Goal: Task Accomplishment & Management: Manage account settings

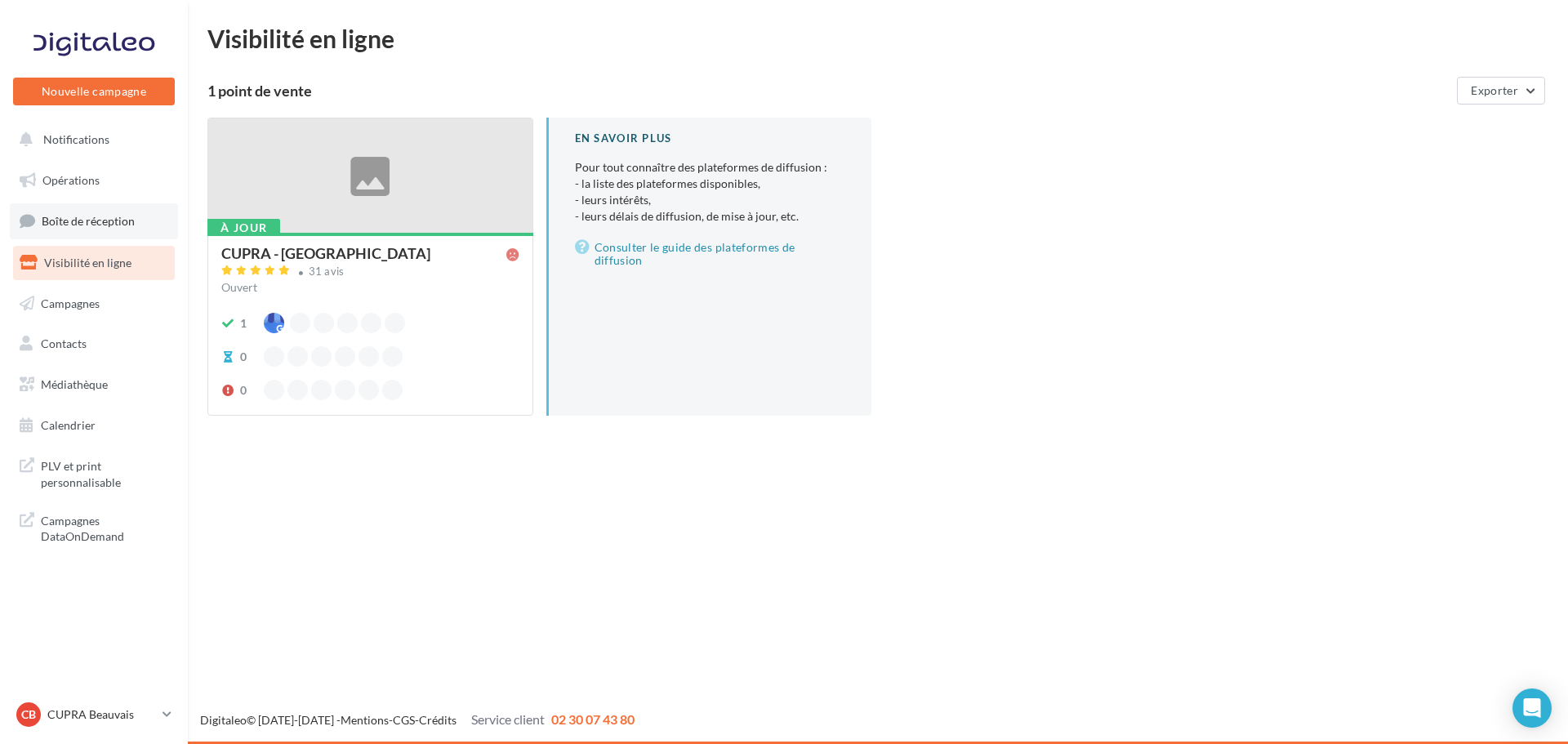
click at [102, 221] on span "Boîte de réception" at bounding box center [88, 221] width 94 height 14
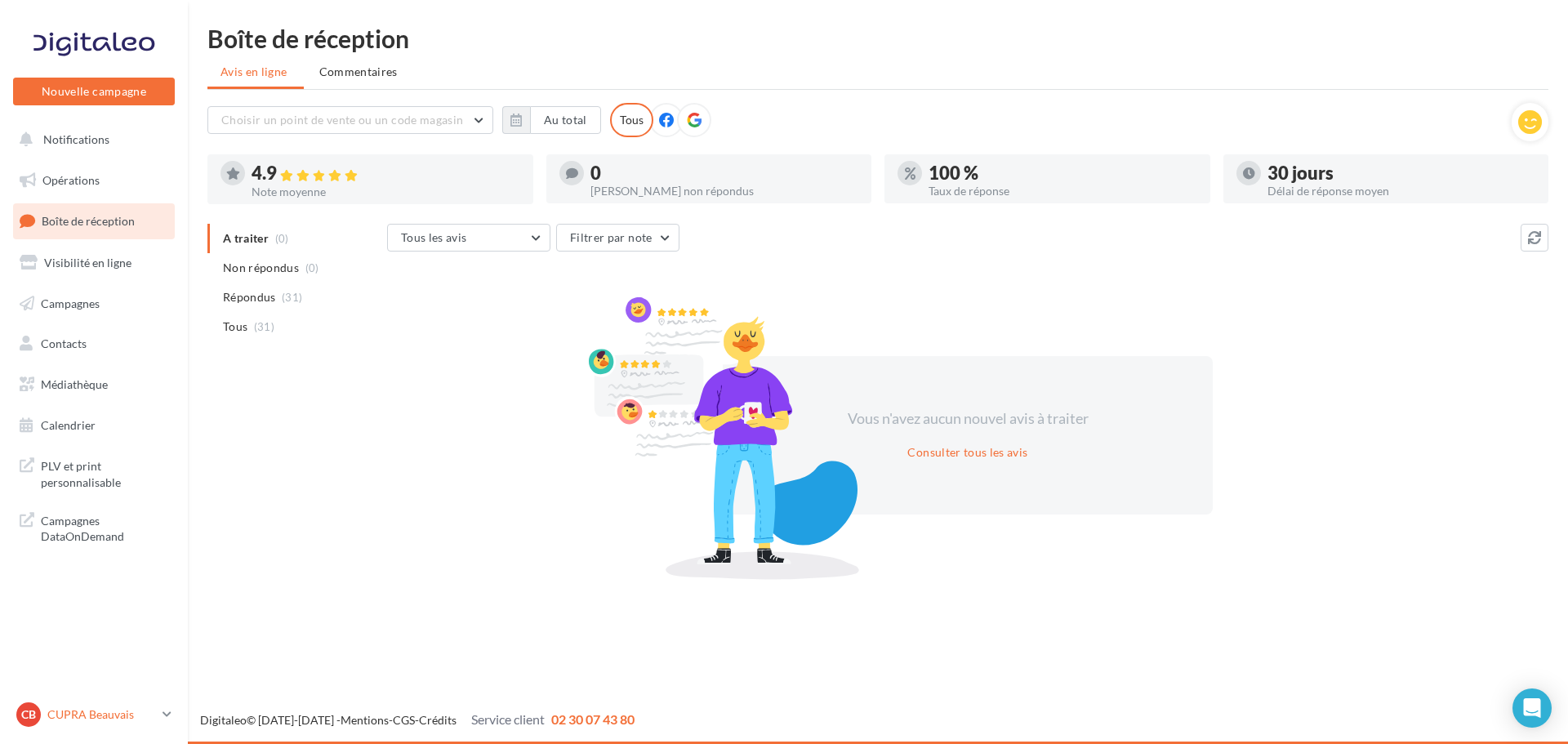
click at [157, 721] on link "CB CUPRA Beauvais cupra_beauvais" at bounding box center [94, 715] width 162 height 31
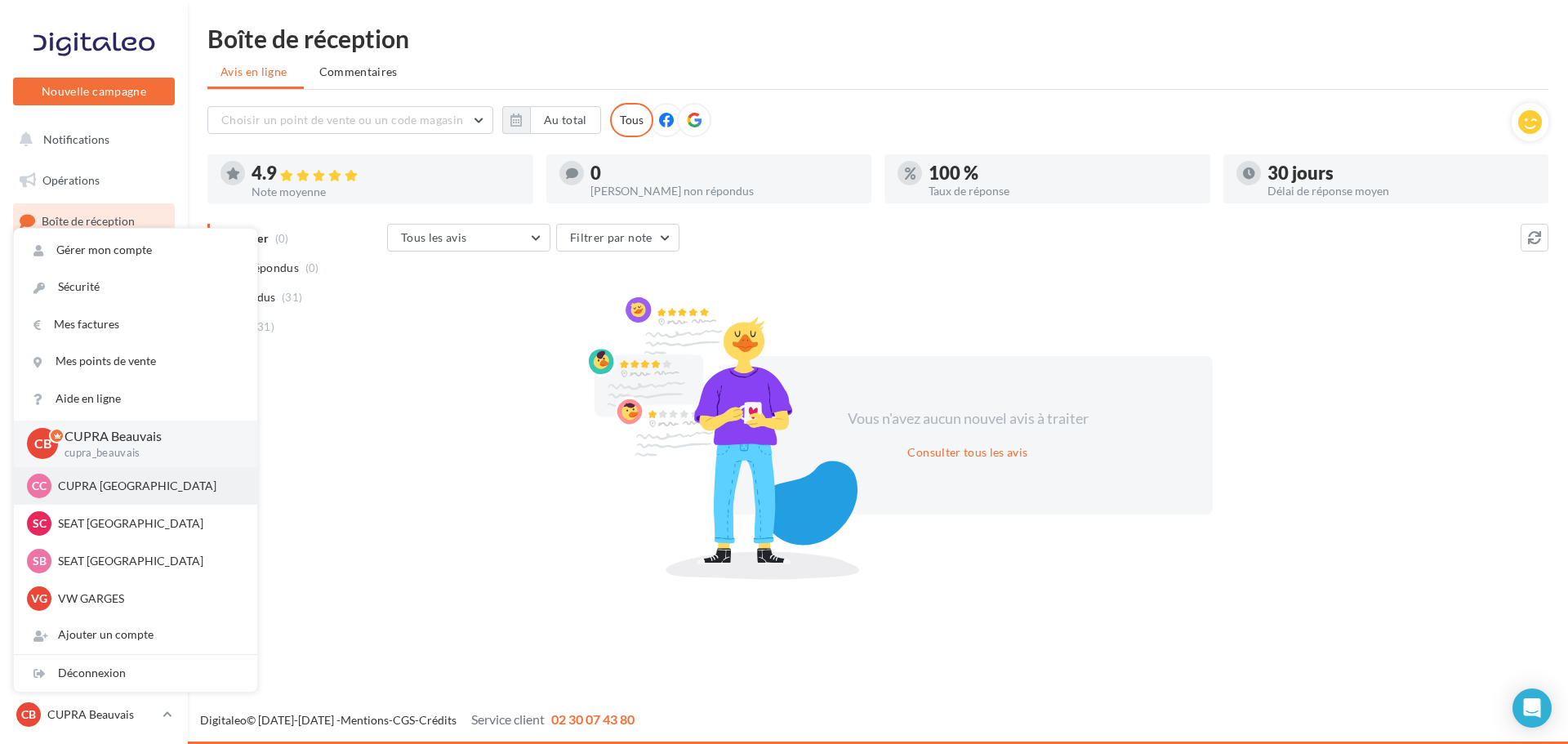
click at [76, 488] on p "CUPRA [GEOGRAPHIC_DATA]" at bounding box center [148, 486] width 180 height 17
